Goal: Check status: Check status

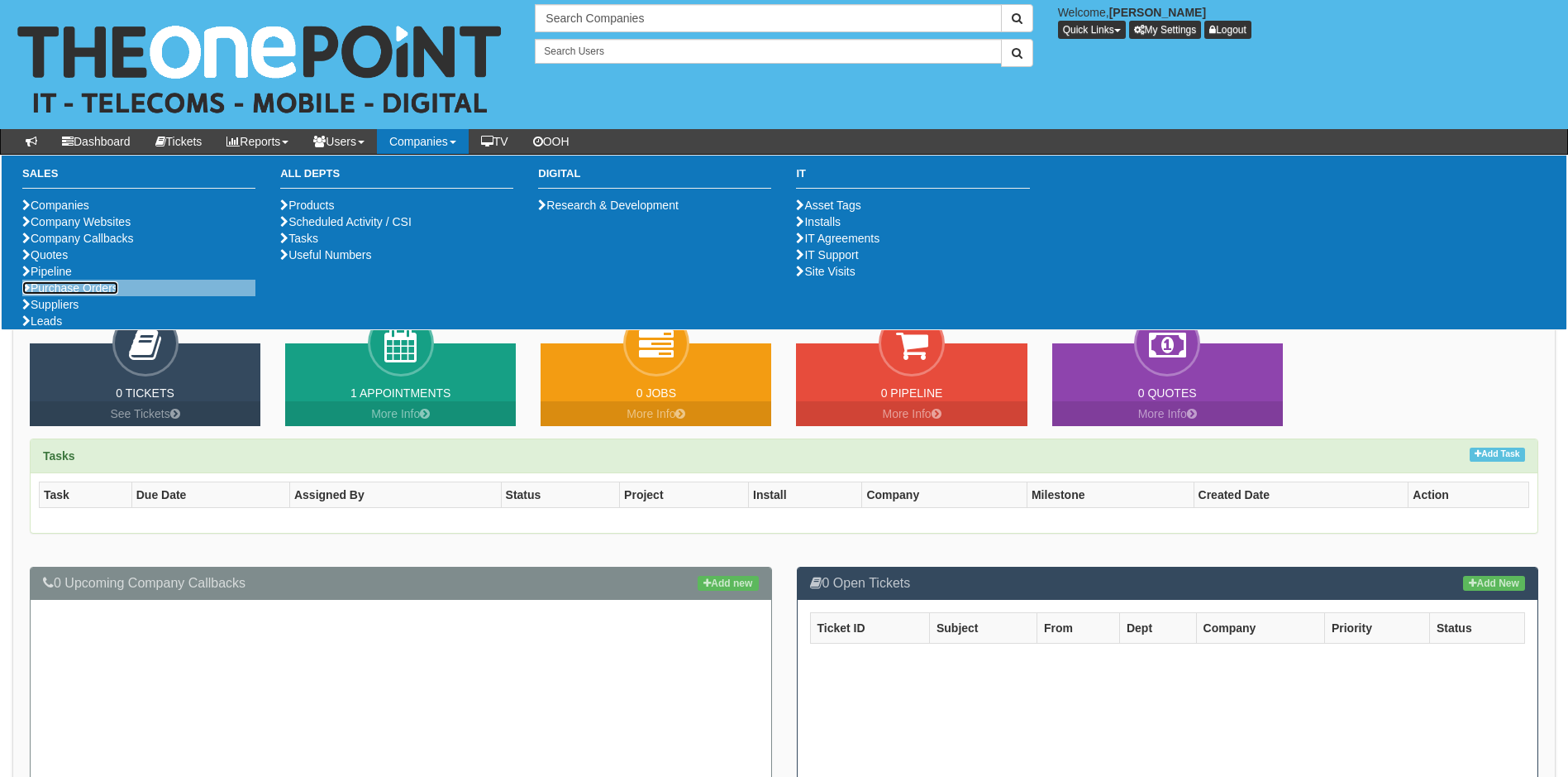
click at [113, 294] on link "Purchase Orders" at bounding box center [70, 288] width 96 height 13
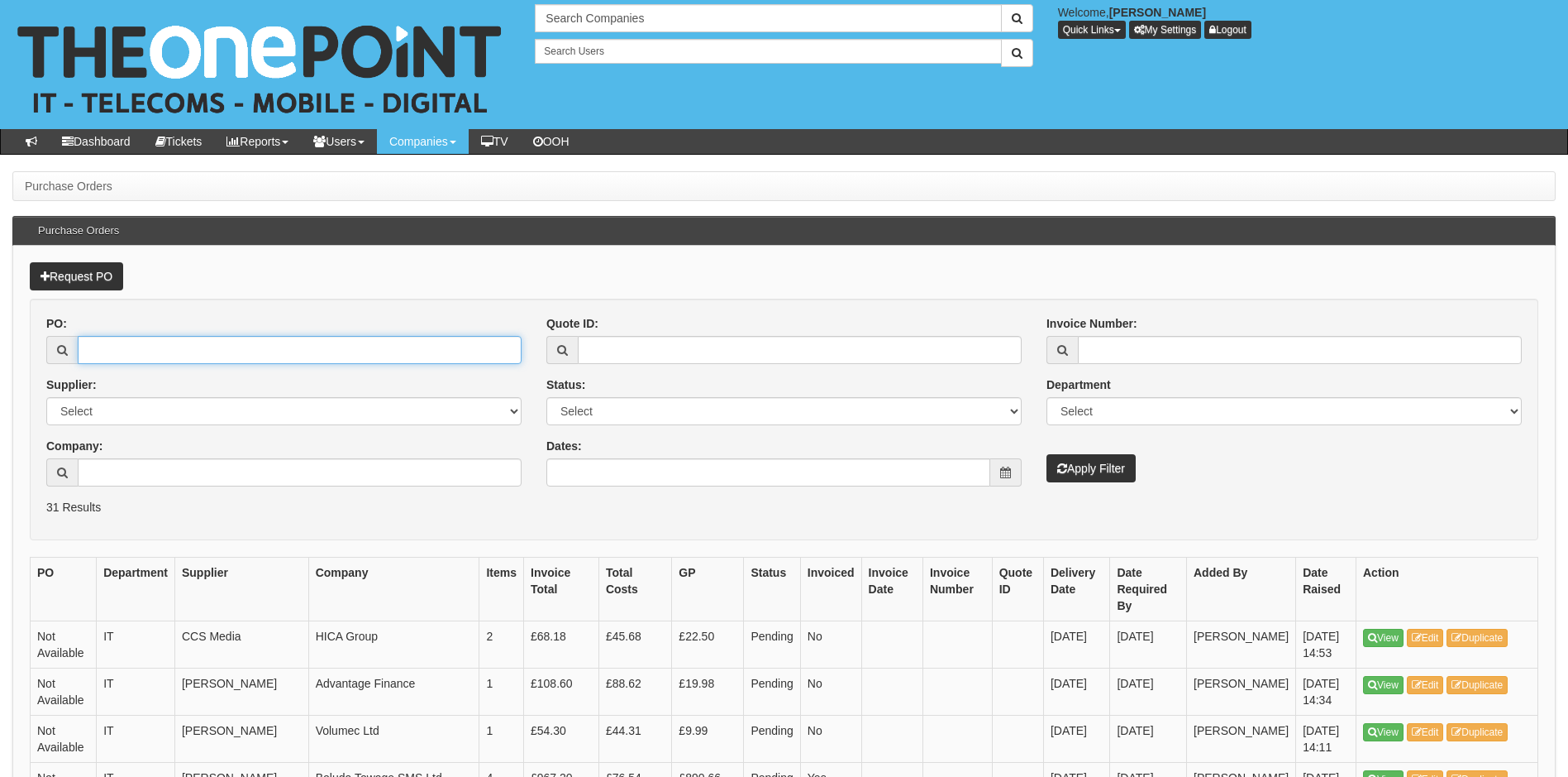
click at [165, 348] on input "PO:" at bounding box center [299, 349] width 444 height 28
type input "19686"
click at [1047, 454] on button "Apply Filter" at bounding box center [1091, 468] width 89 height 28
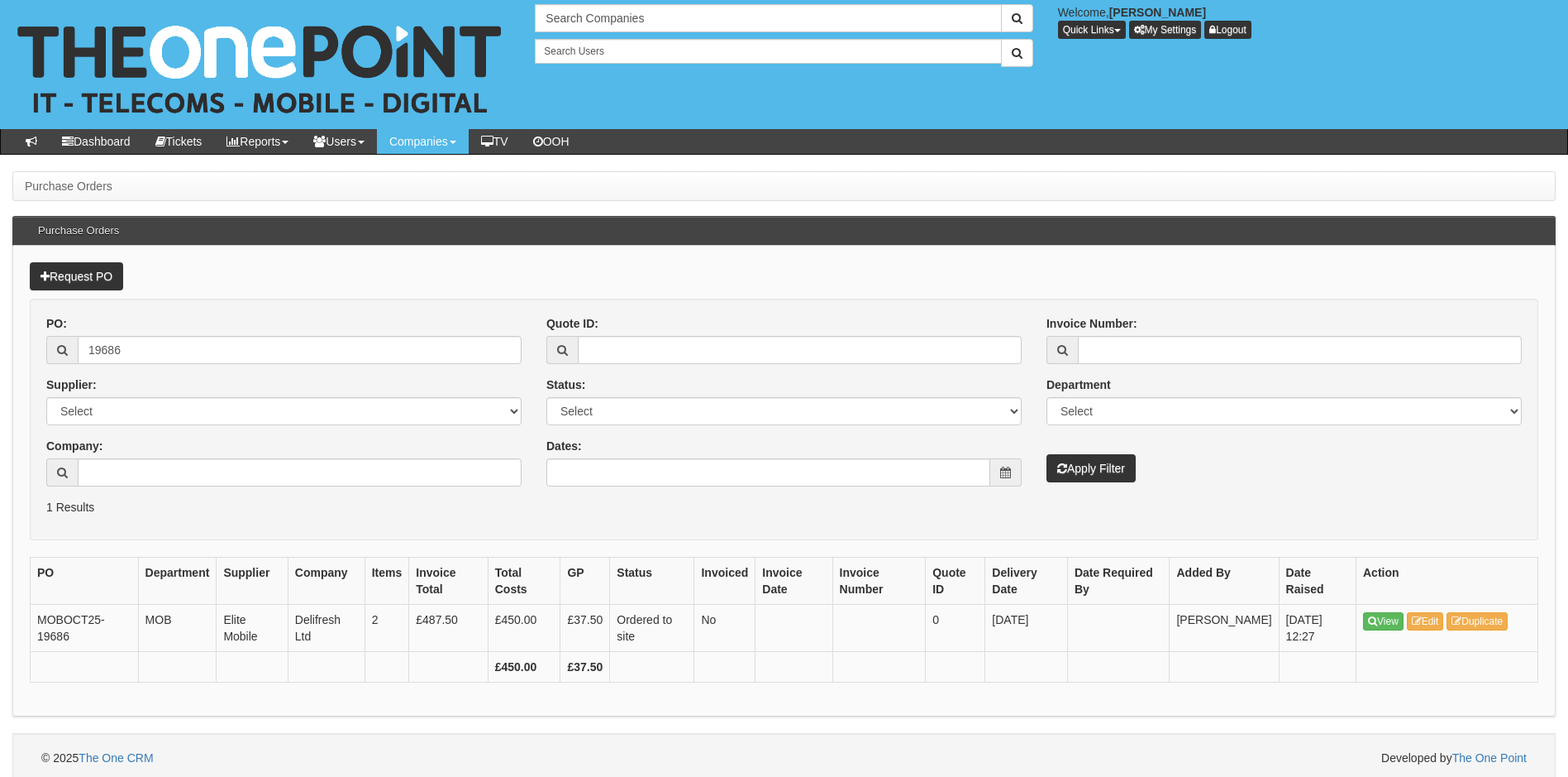
click at [202, 550] on div "Request PO PO: 19686 Supplier: Select 123 REG.co.uk 1Password 3 4Gon AA Jones E…" at bounding box center [783, 481] width 1543 height 470
click at [128, 345] on input "19686" at bounding box center [299, 349] width 444 height 28
type input "19707"
click at [1047, 454] on button "Apply Filter" at bounding box center [1091, 468] width 89 height 28
